Goal: Book appointment/travel/reservation

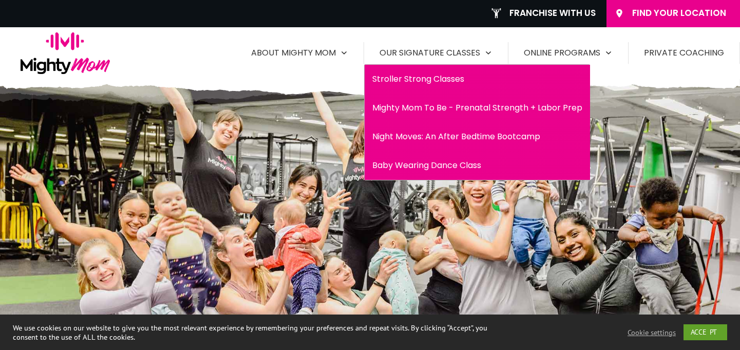
click at [405, 55] on span "Our Signature Classes" at bounding box center [430, 53] width 101 height 16
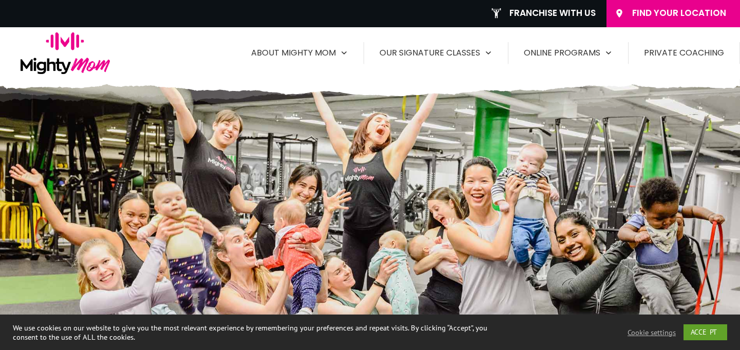
click at [659, 21] on link "Find Your Location" at bounding box center [673, 13] width 134 height 27
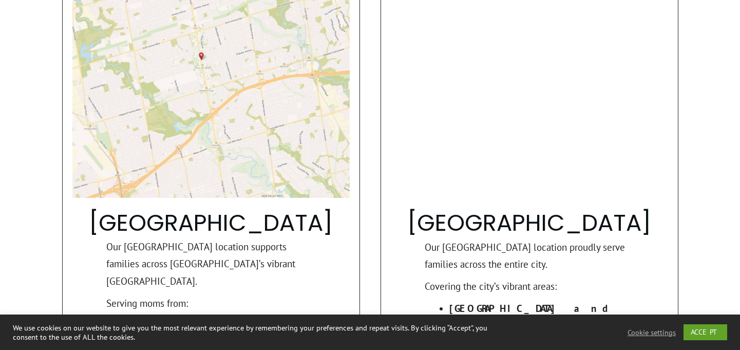
scroll to position [925, 0]
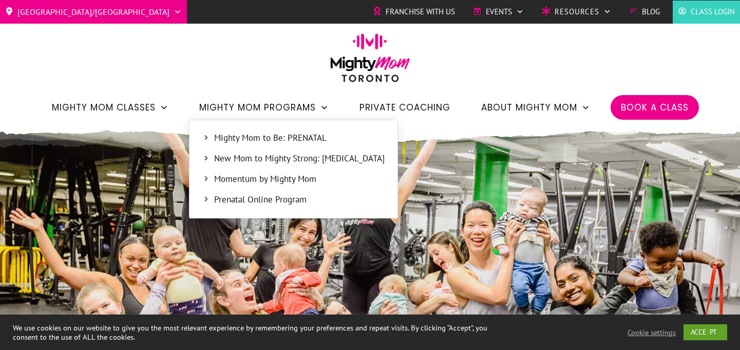
click at [275, 159] on span "New Mom to Mighty Strong: [MEDICAL_DATA]" at bounding box center [299, 158] width 170 height 13
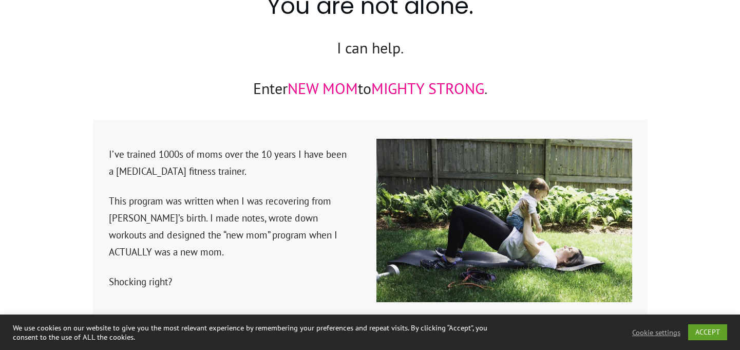
scroll to position [1548, 0]
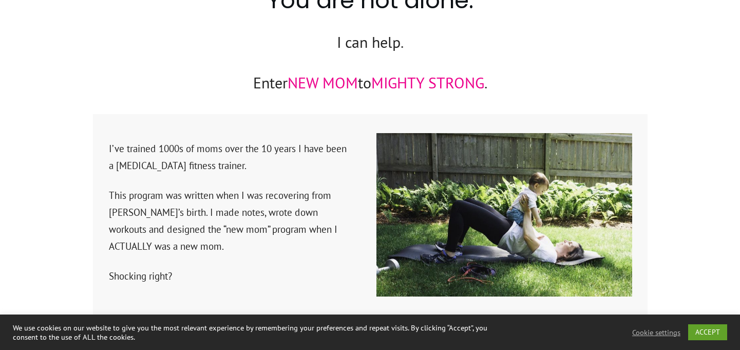
click at [316, 72] on span "NEW MOM" at bounding box center [323, 82] width 70 height 20
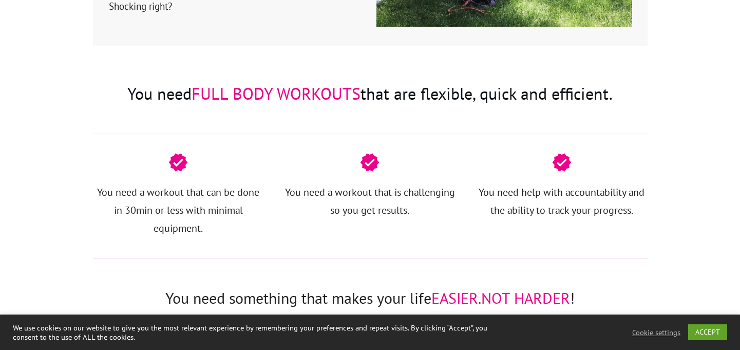
scroll to position [1819, 0]
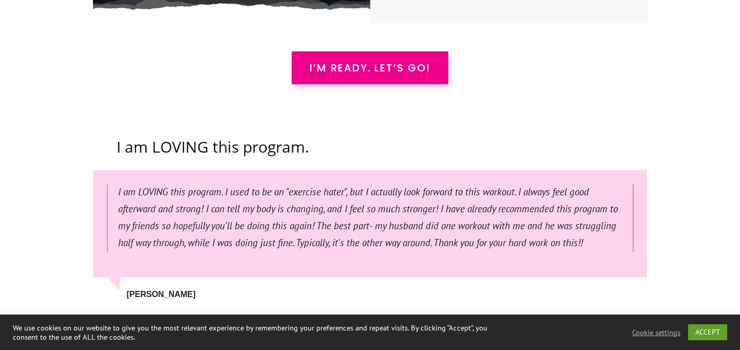
click at [342, 62] on span "I’m READY. Let’s Go!" at bounding box center [370, 68] width 121 height 12
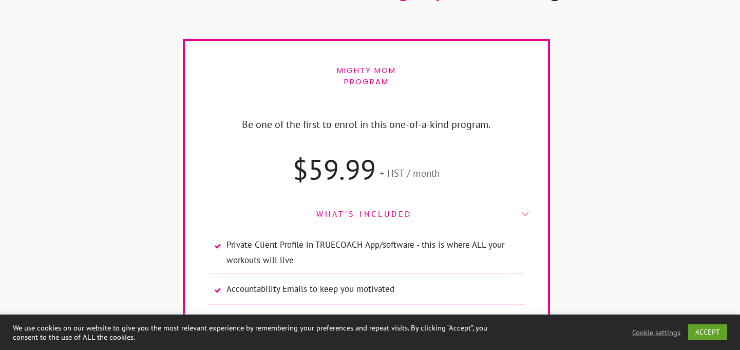
scroll to position [6693, 0]
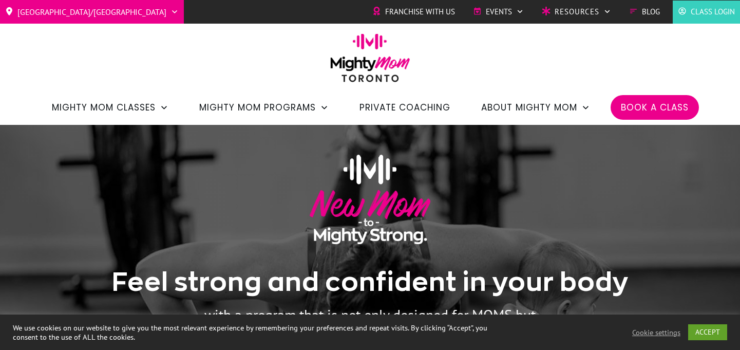
click at [667, 99] on span "Book a Class" at bounding box center [655, 107] width 68 height 17
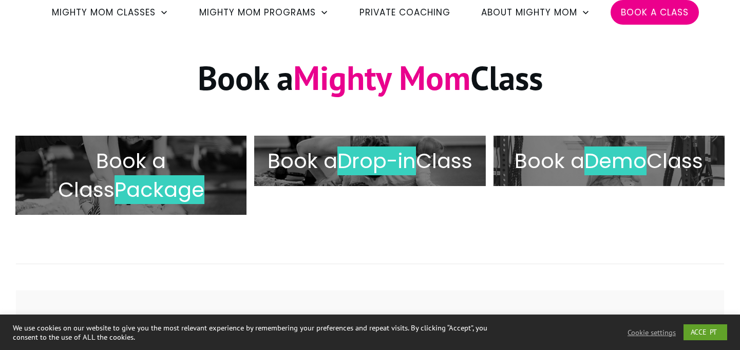
scroll to position [97, 0]
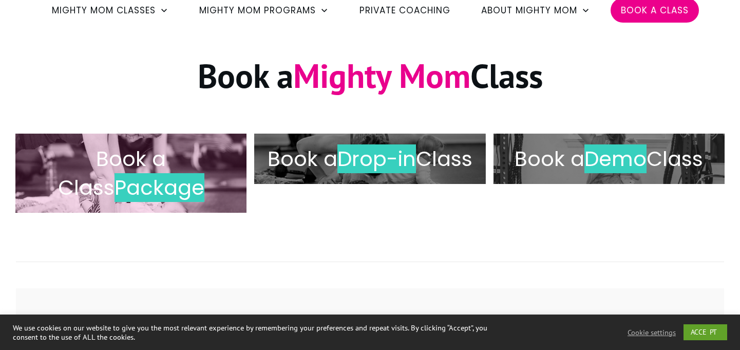
click at [147, 170] on span "Book a Class" at bounding box center [112, 173] width 108 height 58
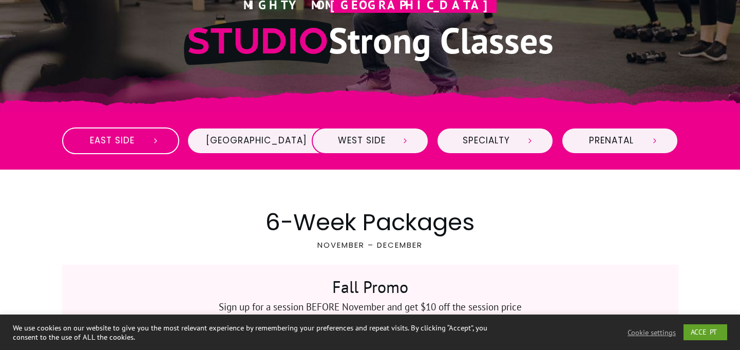
click at [132, 142] on span "East Side" at bounding box center [112, 140] width 62 height 11
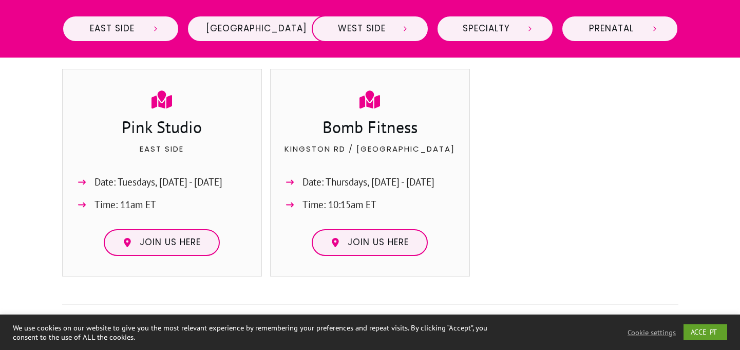
scroll to position [625, 0]
click at [122, 177] on span "Date: Tuesdays, Nov 11th - Dec 16th" at bounding box center [158, 181] width 128 height 17
click at [166, 241] on span "Join us here" at bounding box center [170, 241] width 61 height 11
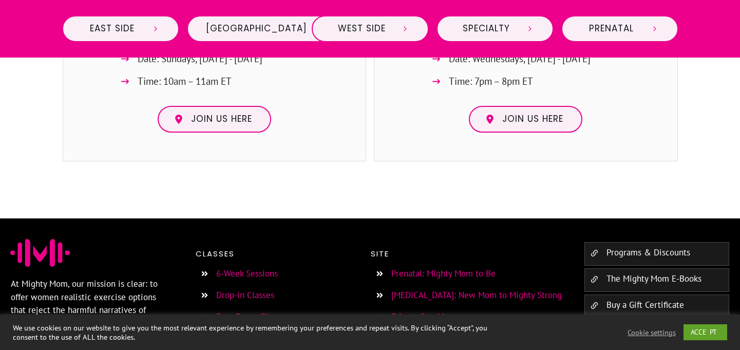
scroll to position [2456, 0]
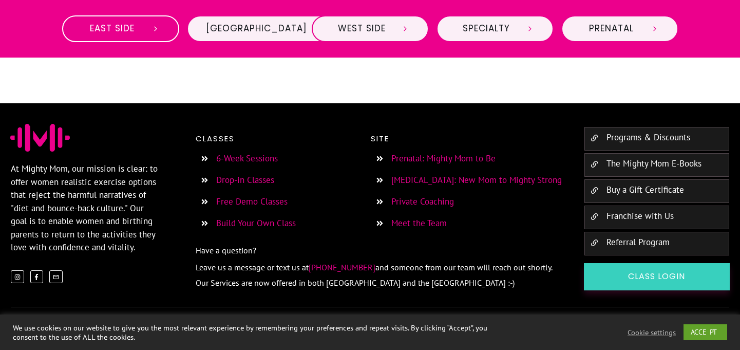
click at [134, 27] on span "East Side" at bounding box center [112, 28] width 62 height 11
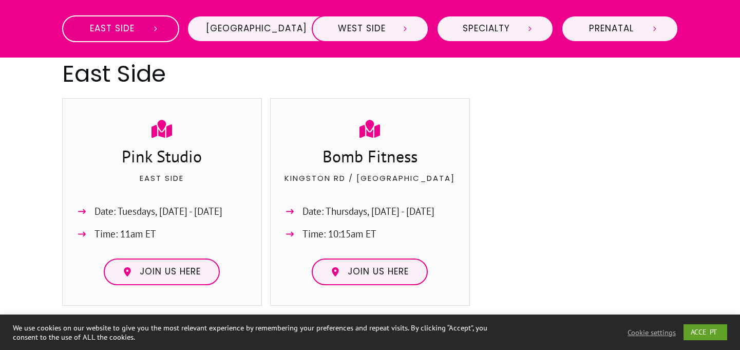
scroll to position [595, 0]
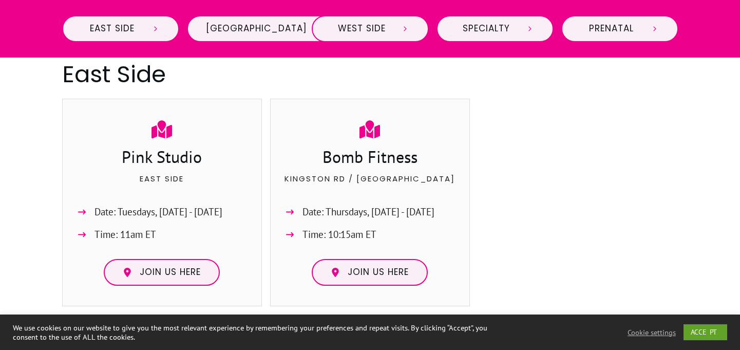
click at [163, 151] on h3 "Pink Studio" at bounding box center [162, 158] width 179 height 26
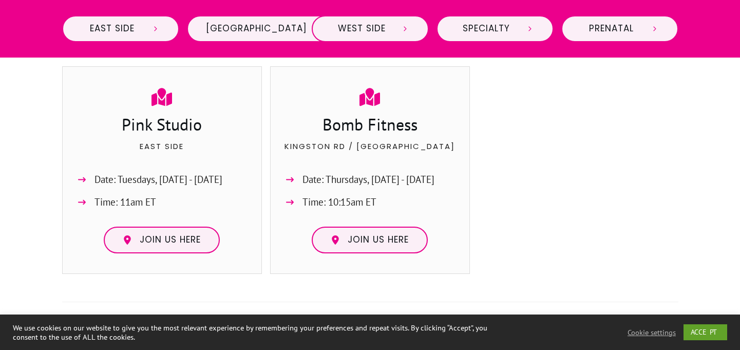
scroll to position [631, 0]
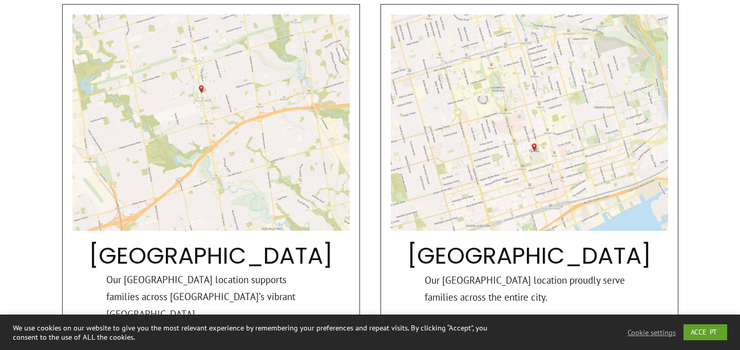
scroll to position [890, 0]
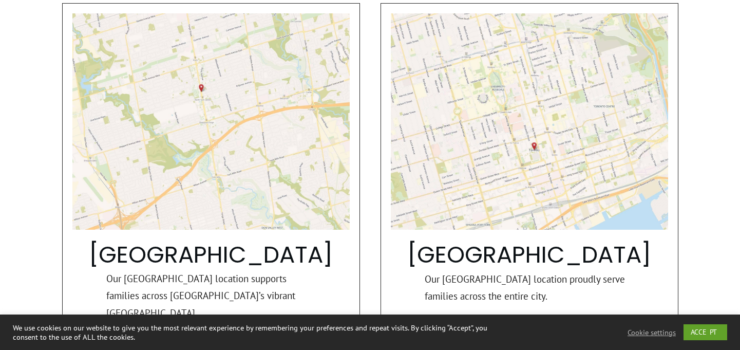
click at [494, 282] on div "Toronto Our Toronto location proudly serve families across the entire city. Cov…" at bounding box center [529, 279] width 277 height 533
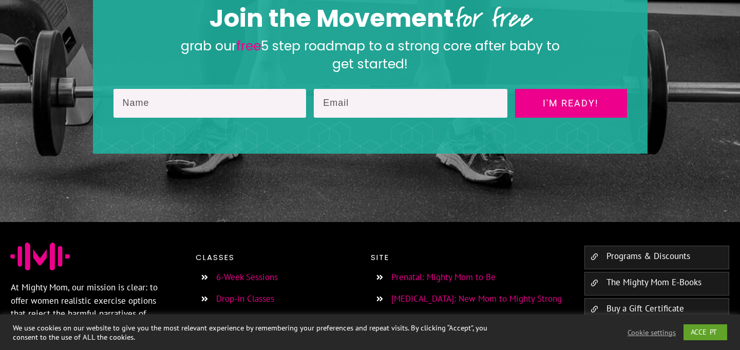
scroll to position [1761, 0]
